Goal: Transaction & Acquisition: Subscribe to service/newsletter

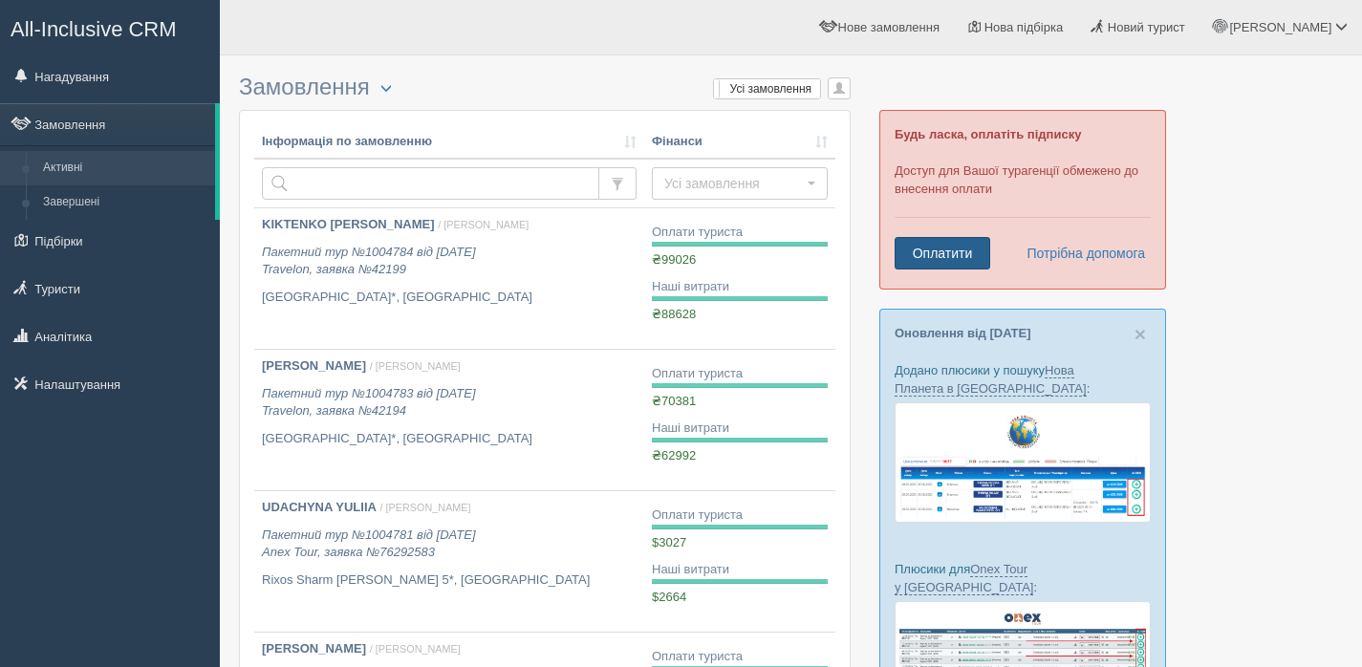
click at [961, 253] on link "Оплатити" at bounding box center [943, 253] width 96 height 33
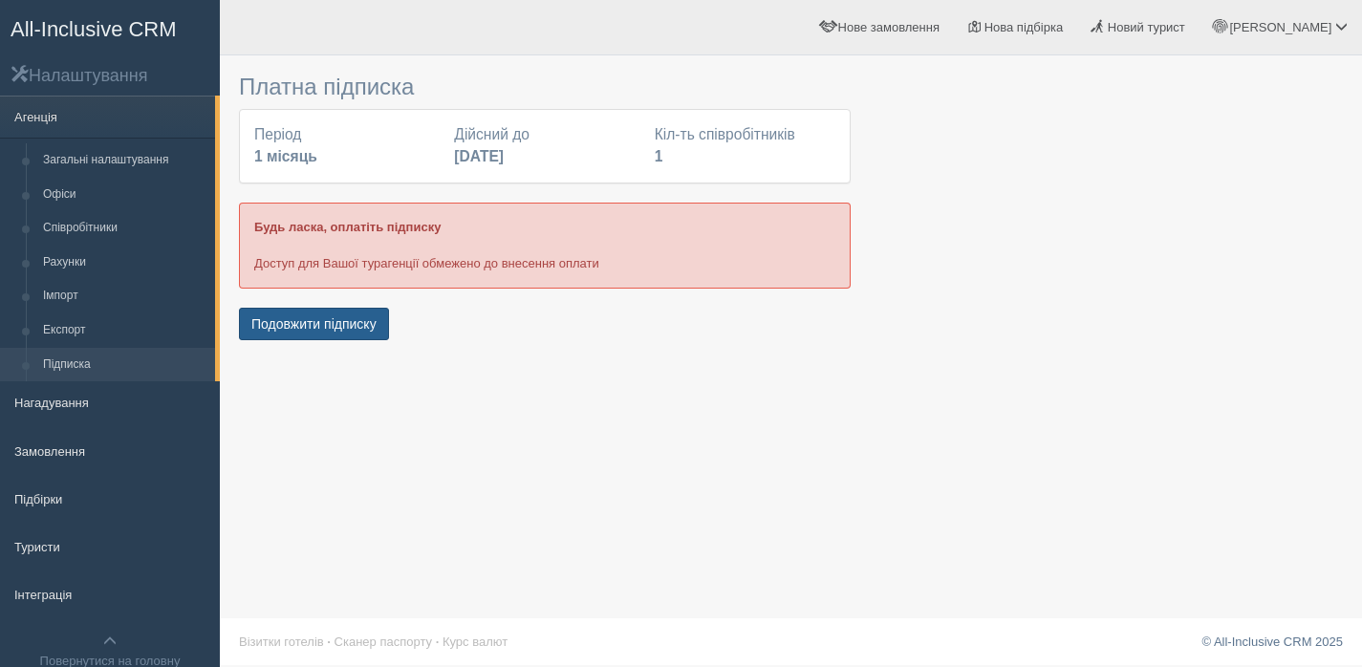
click at [306, 337] on button "Подовжити підписку" at bounding box center [314, 324] width 150 height 33
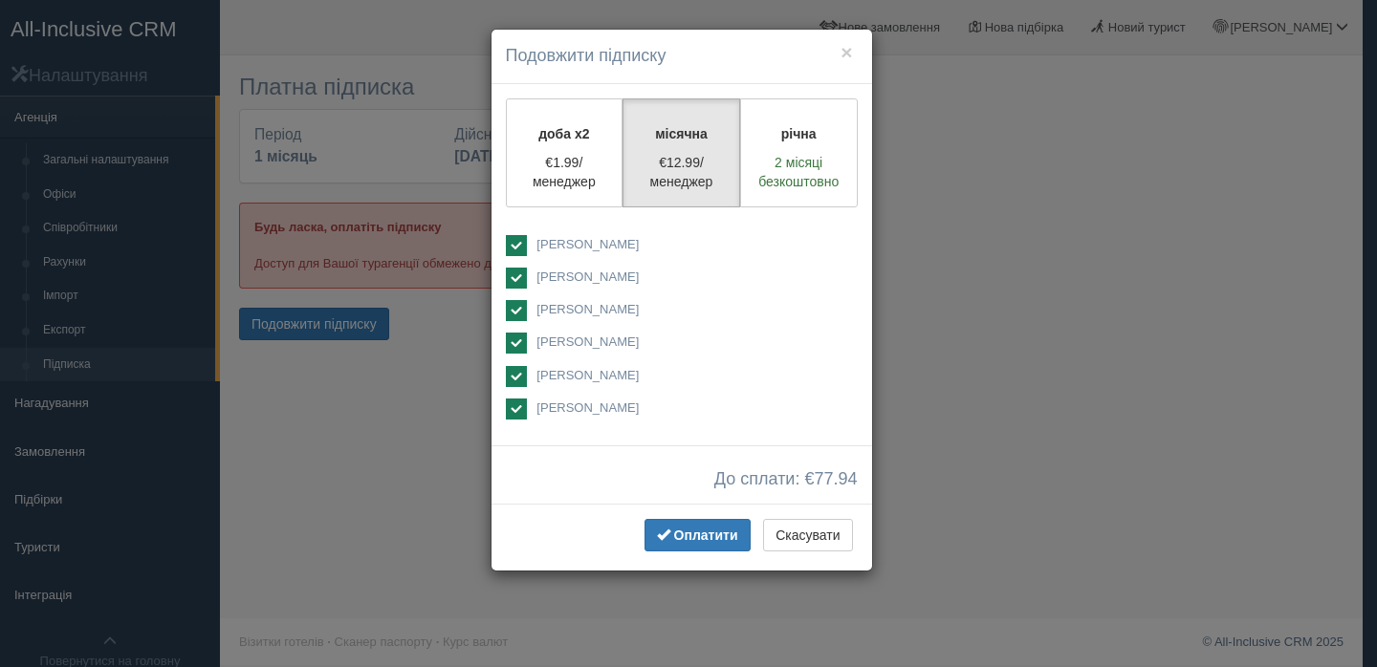
click at [520, 249] on ins at bounding box center [516, 245] width 21 height 21
checkbox input "false"
click at [523, 283] on ins at bounding box center [516, 278] width 21 height 21
checkbox input "false"
click at [525, 310] on ins at bounding box center [516, 310] width 21 height 21
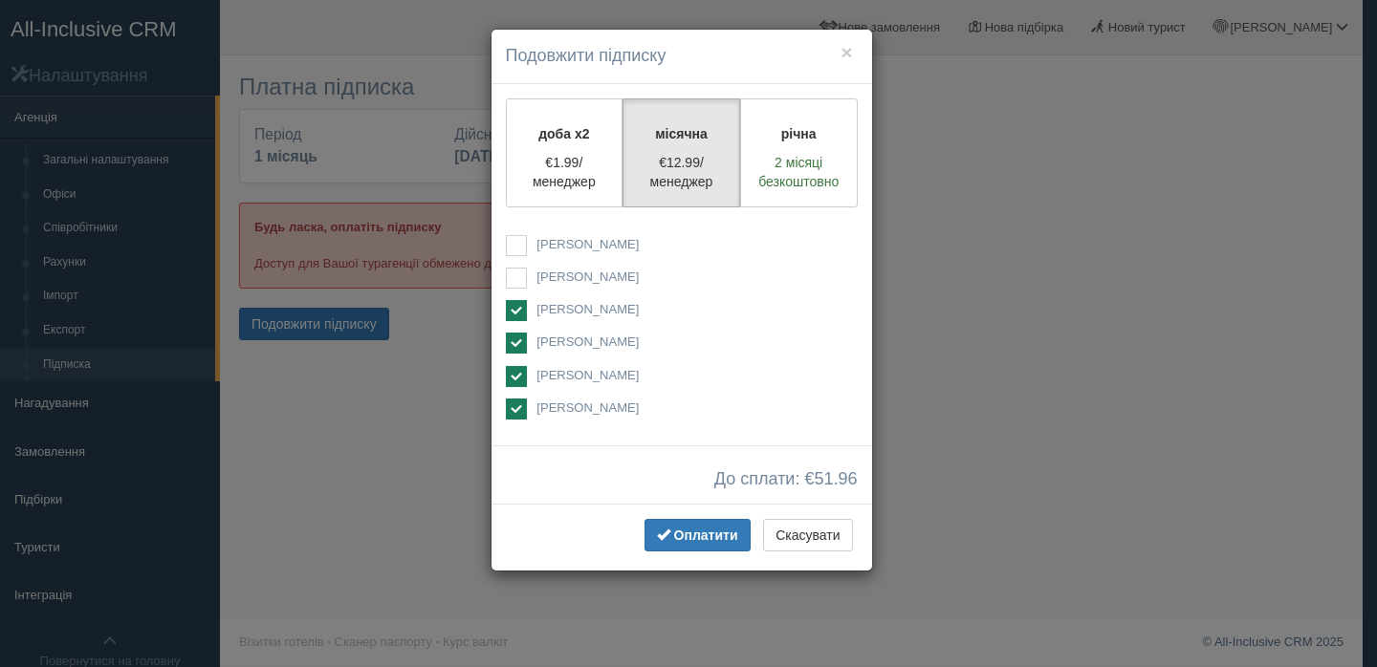
checkbox input "false"
click at [516, 340] on ins at bounding box center [516, 343] width 21 height 21
checkbox input "false"
click at [516, 373] on ins at bounding box center [516, 376] width 21 height 21
checkbox input "false"
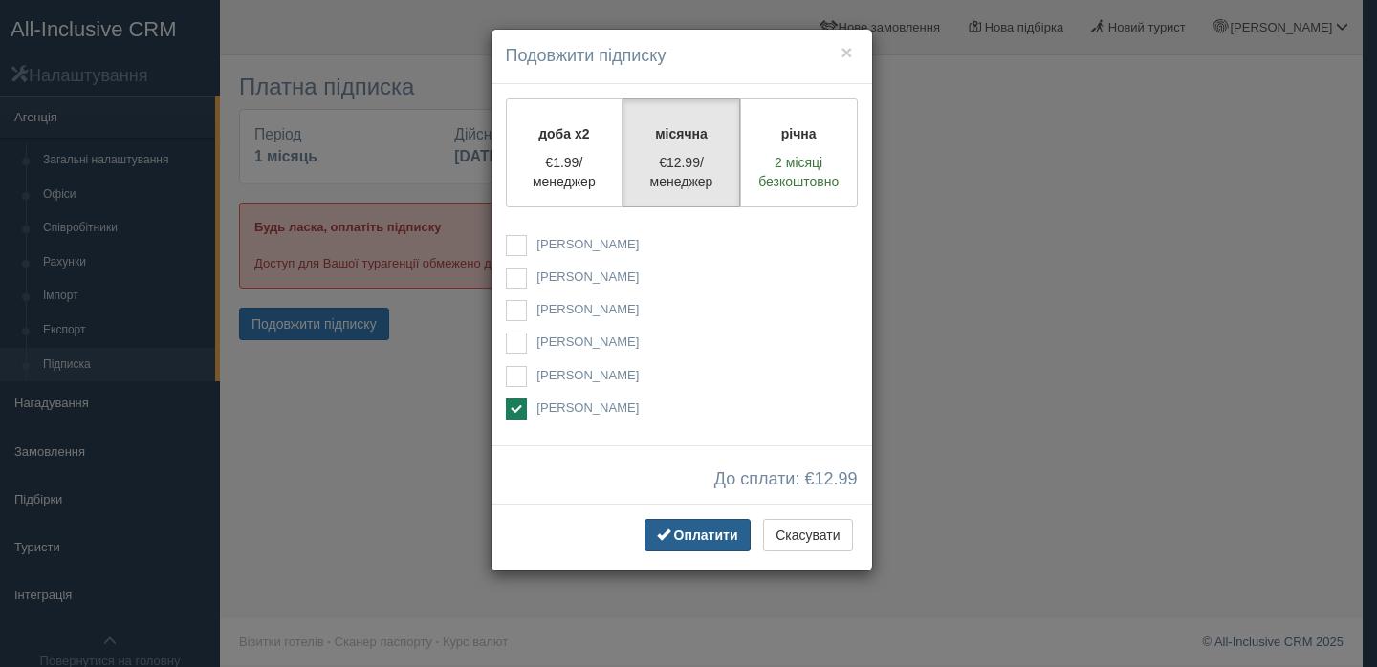
click at [701, 533] on span "Оплатити" at bounding box center [706, 535] width 64 height 15
